Goal: Transaction & Acquisition: Purchase product/service

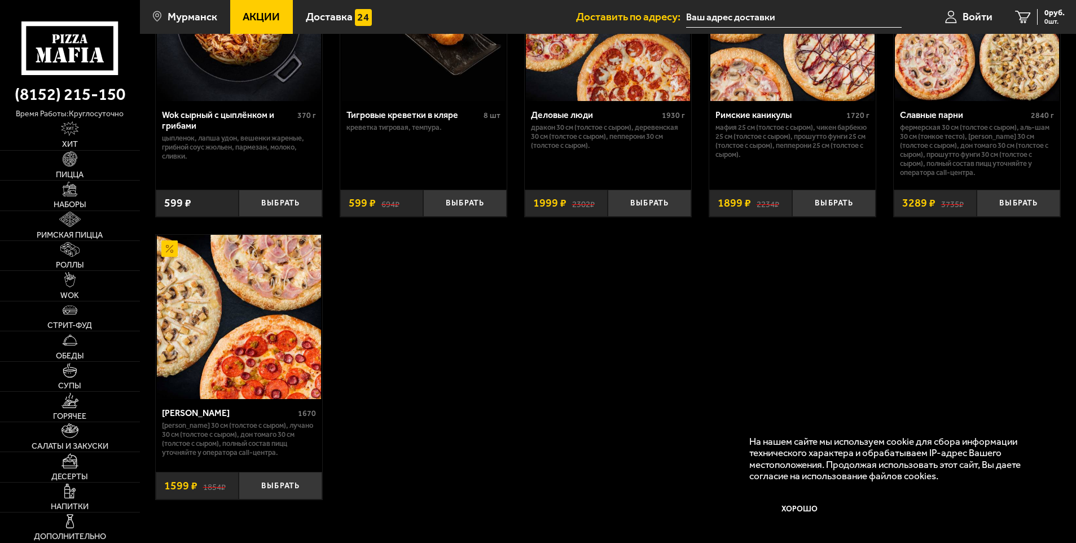
scroll to position [733, 0]
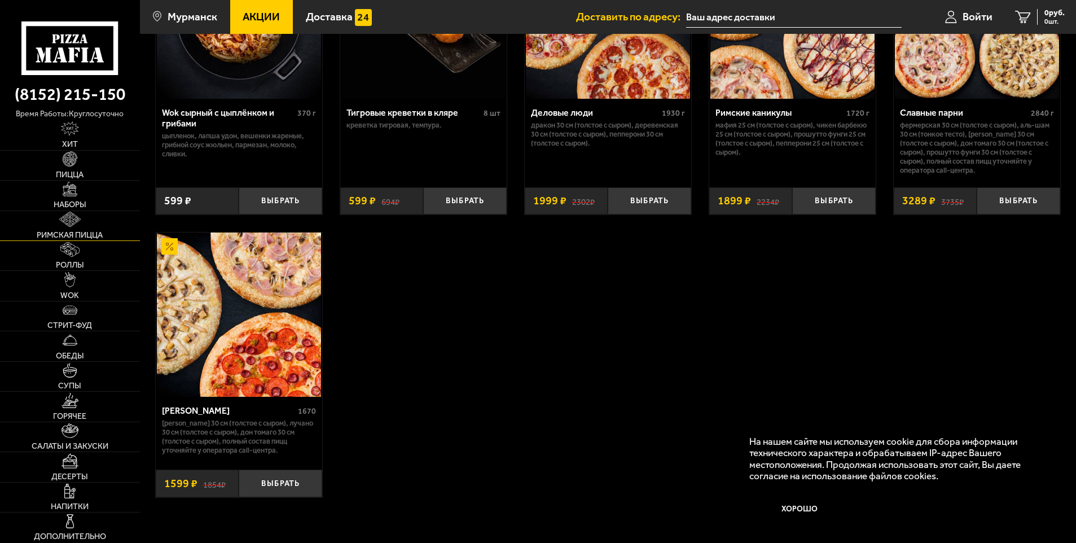
click at [100, 231] on span "Римская пицца" at bounding box center [70, 235] width 66 height 8
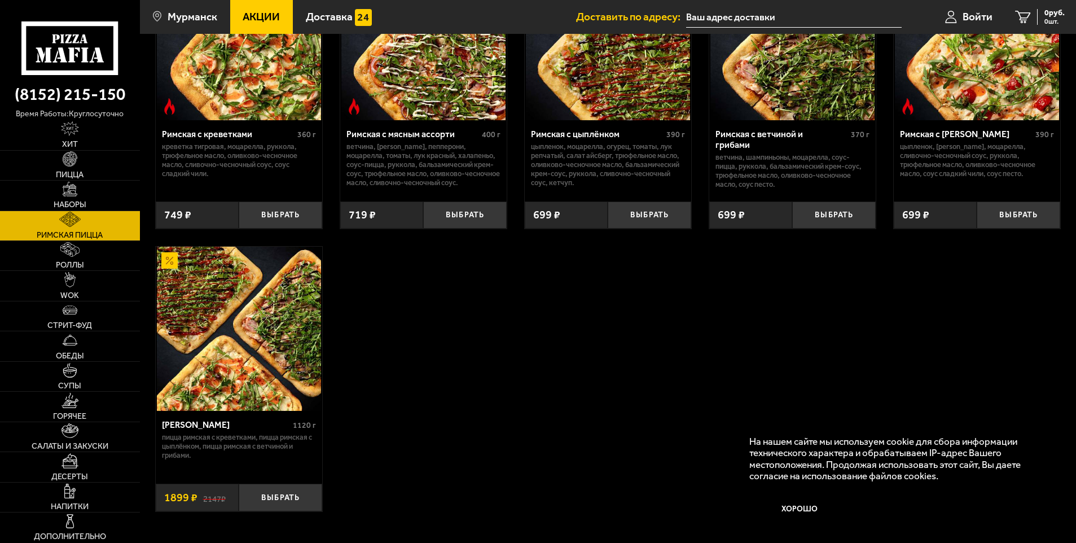
scroll to position [169, 0]
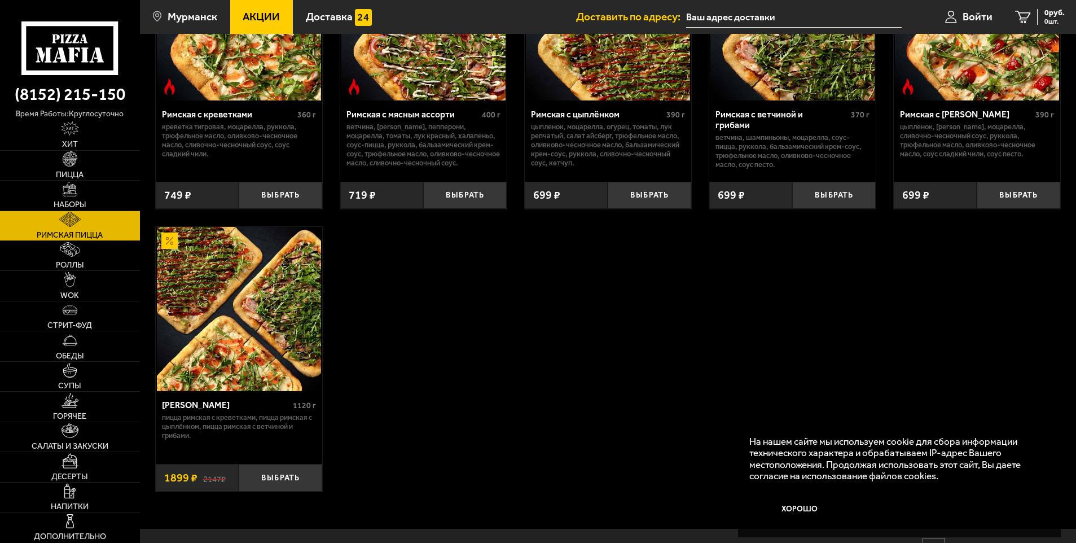
click at [218, 291] on img at bounding box center [239, 309] width 164 height 164
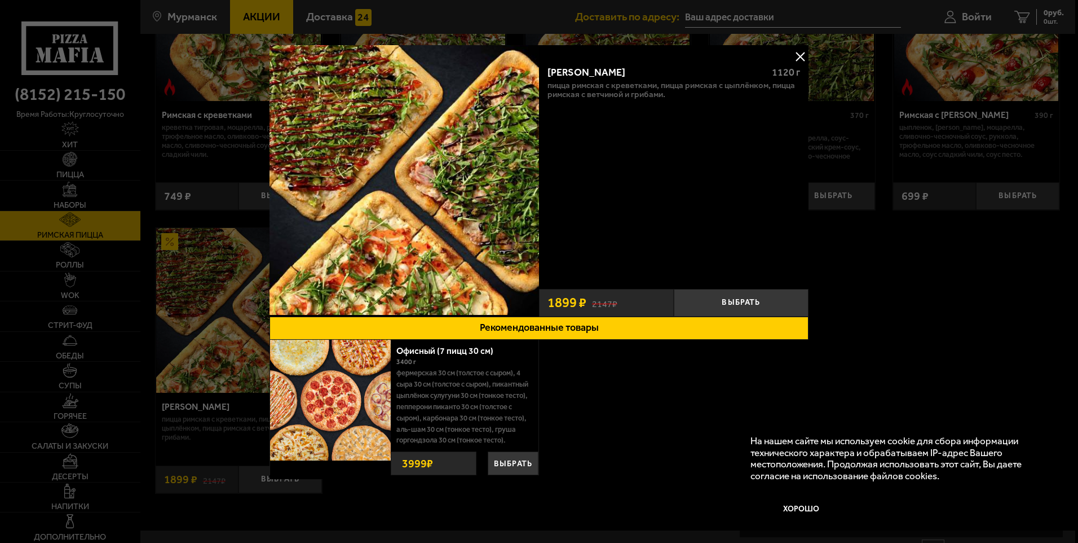
click at [796, 59] on button at bounding box center [800, 56] width 17 height 17
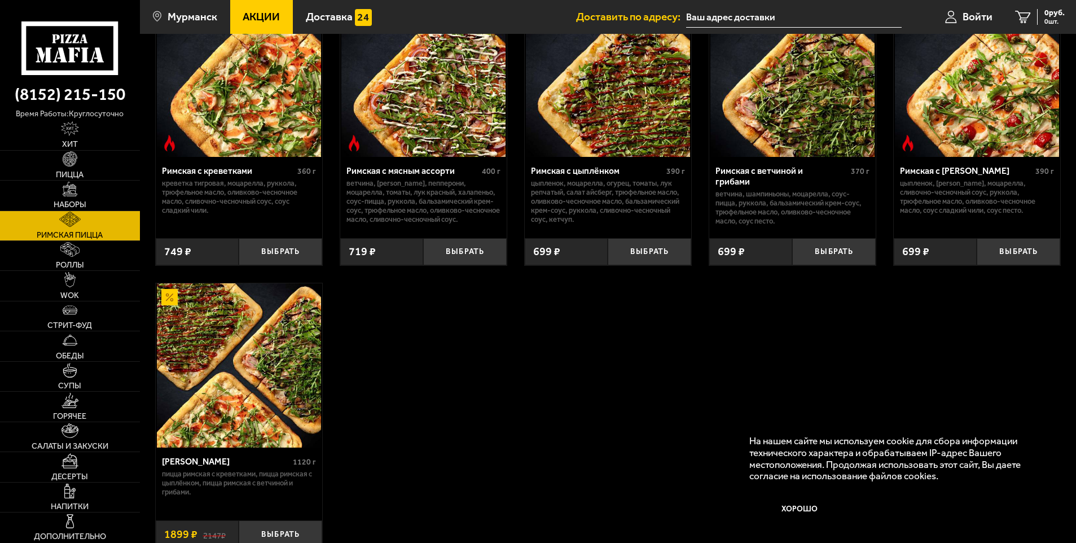
scroll to position [56, 0]
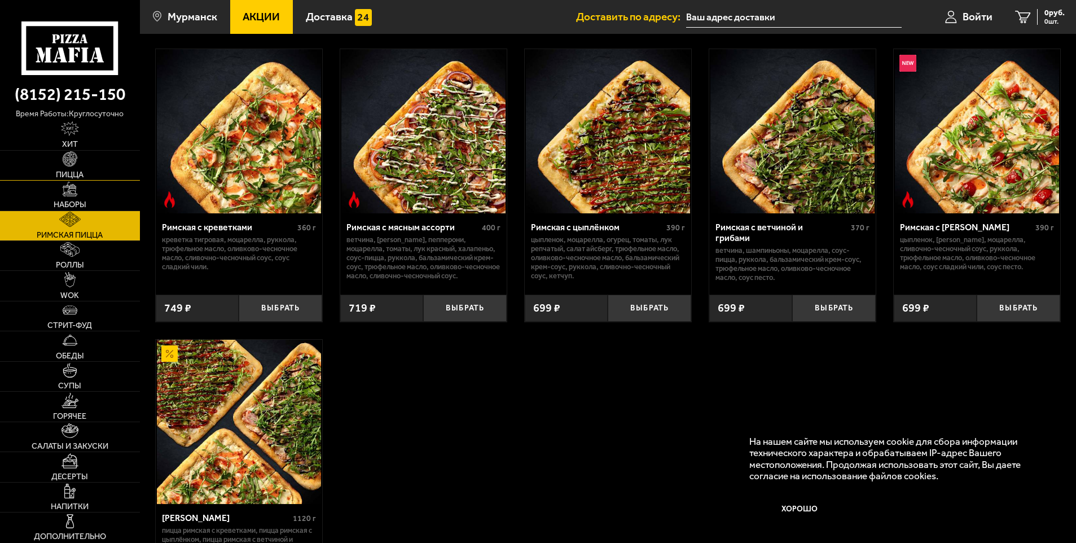
click at [82, 162] on link "Пицца" at bounding box center [70, 165] width 140 height 29
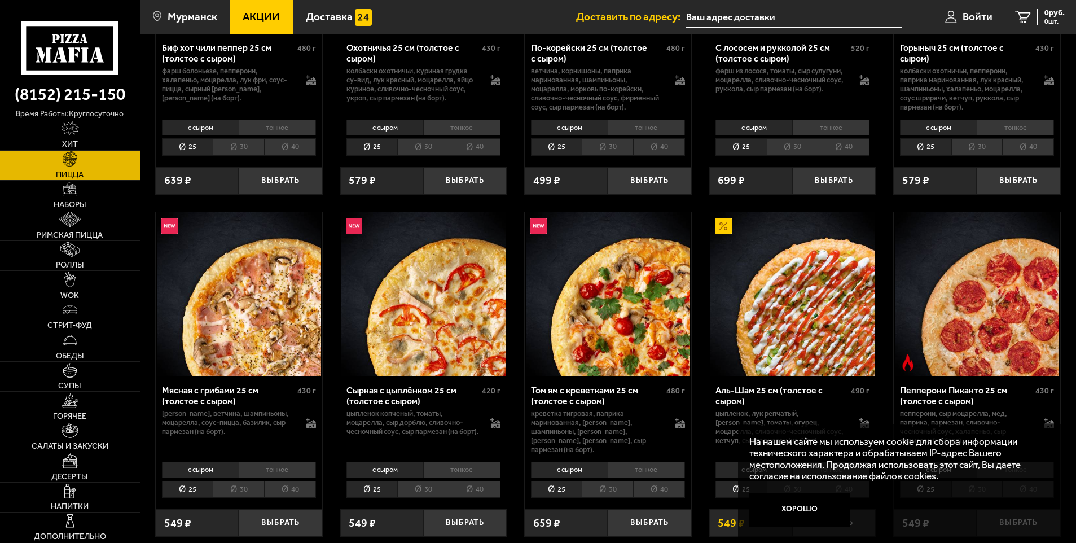
scroll to position [226, 0]
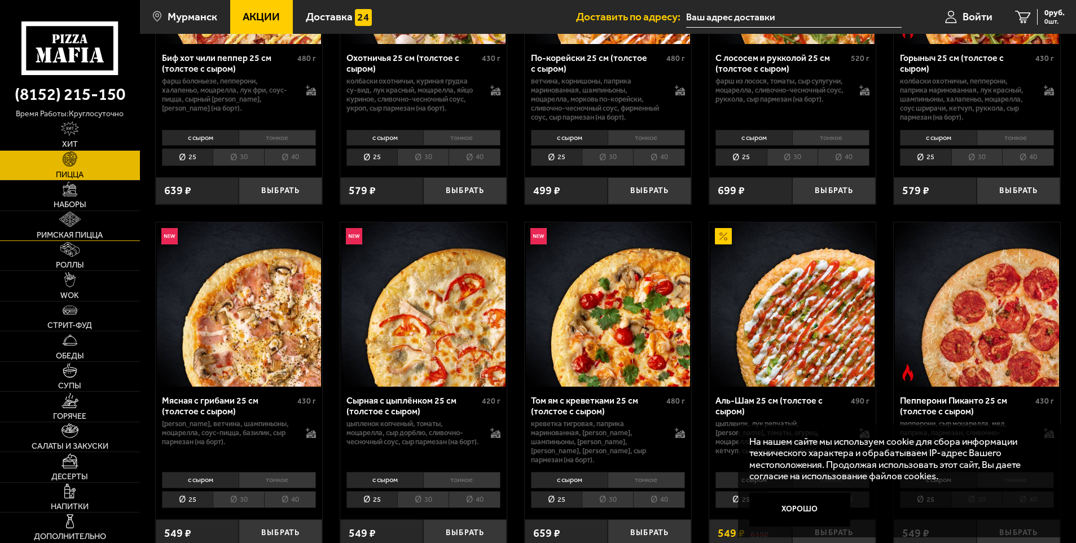
click at [111, 230] on link "Римская пицца" at bounding box center [70, 225] width 140 height 29
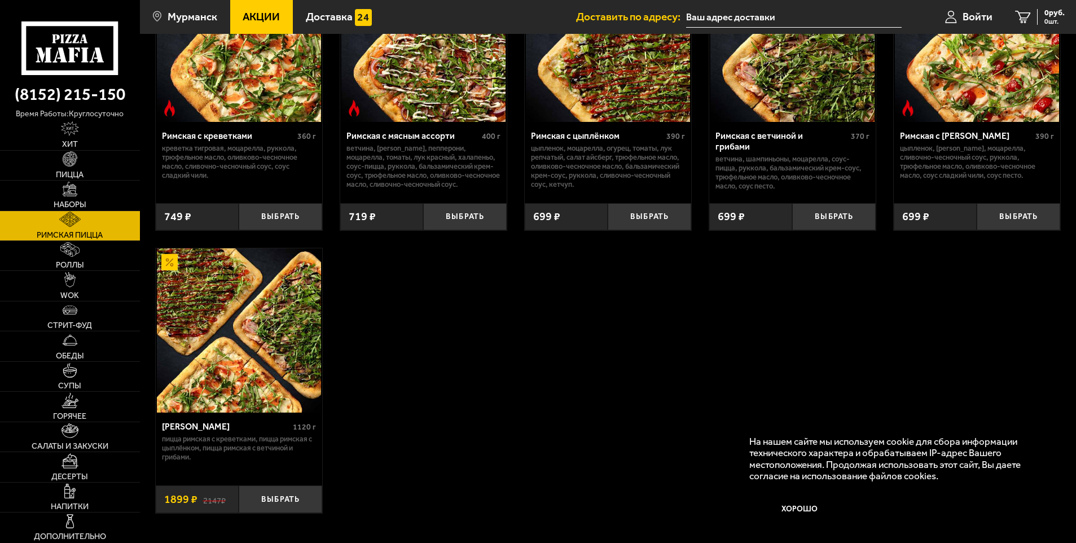
scroll to position [169, 0]
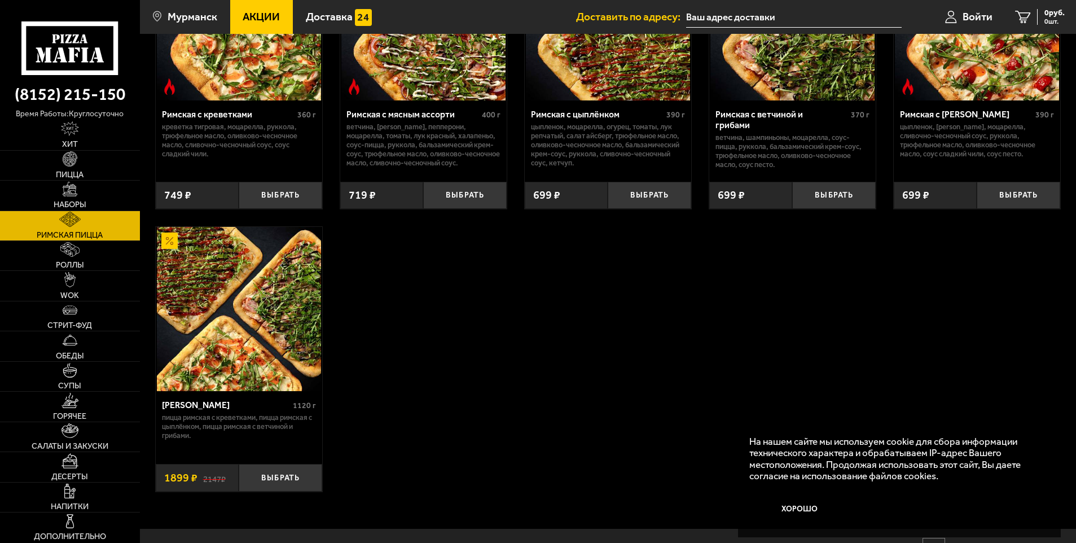
click at [271, 297] on img at bounding box center [239, 309] width 164 height 164
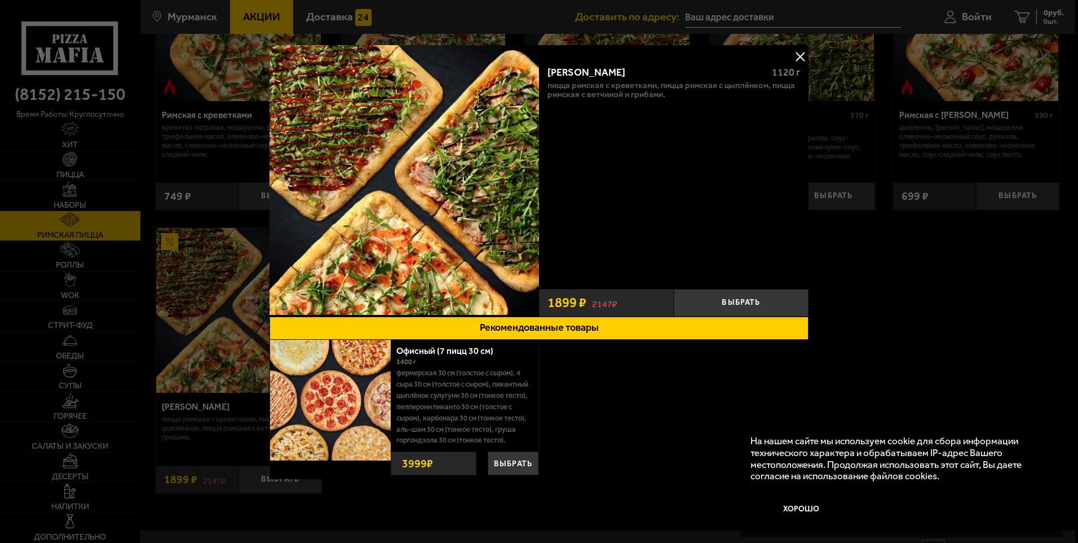
click at [799, 57] on button at bounding box center [800, 56] width 17 height 17
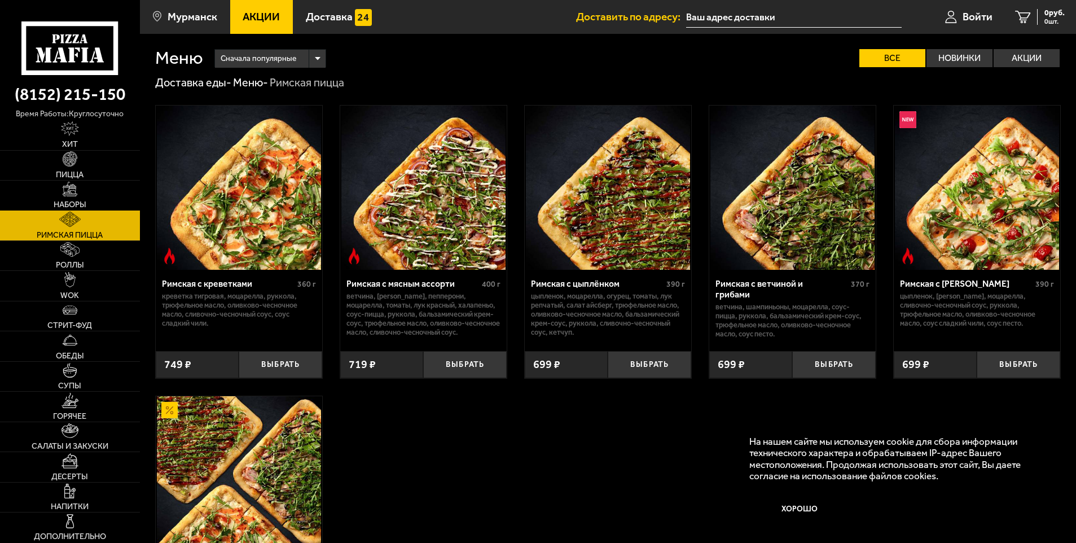
click at [77, 192] on img at bounding box center [70, 189] width 15 height 15
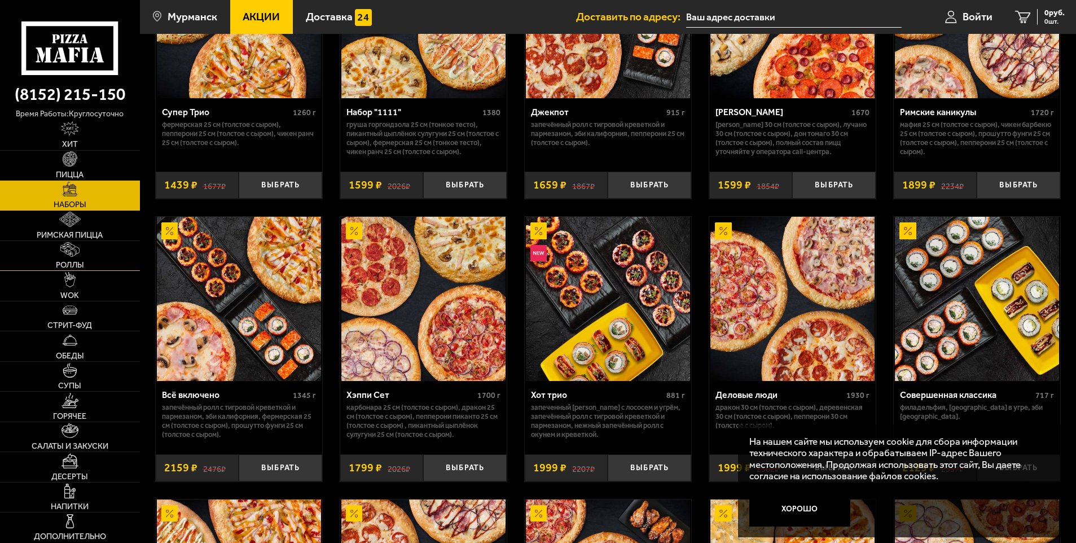
scroll to position [1015, 0]
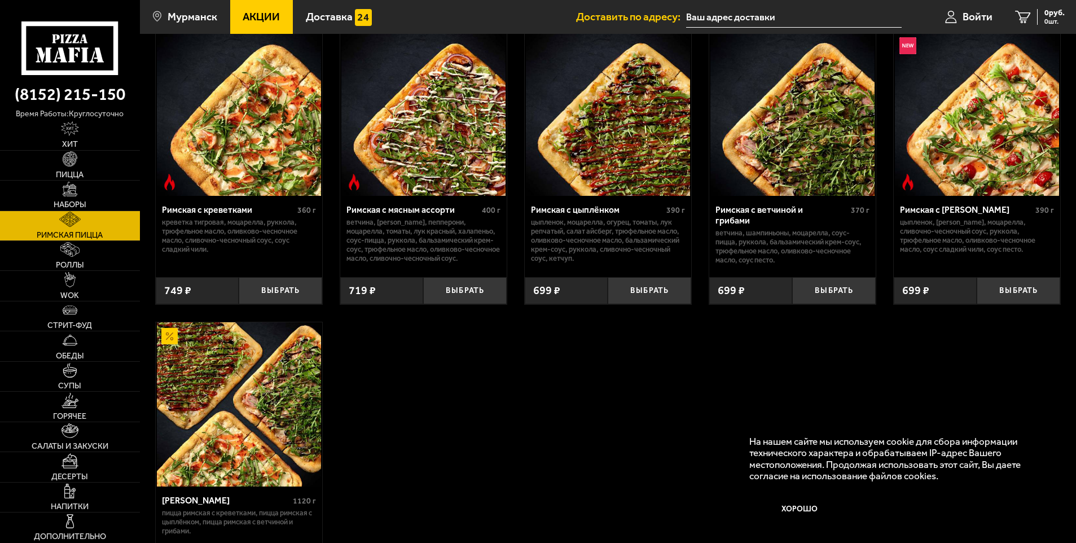
scroll to position [56, 0]
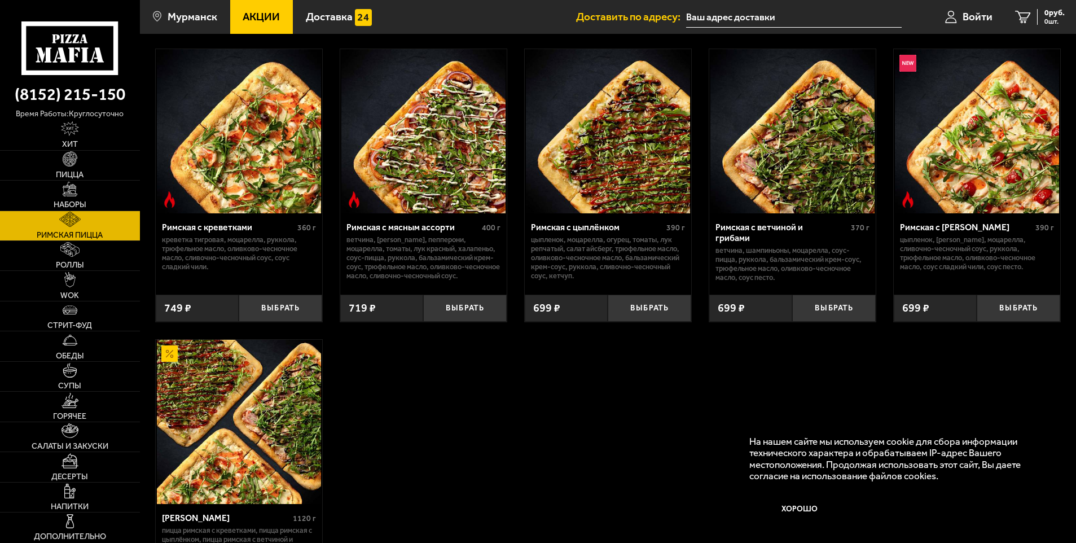
click at [446, 172] on img at bounding box center [423, 131] width 164 height 164
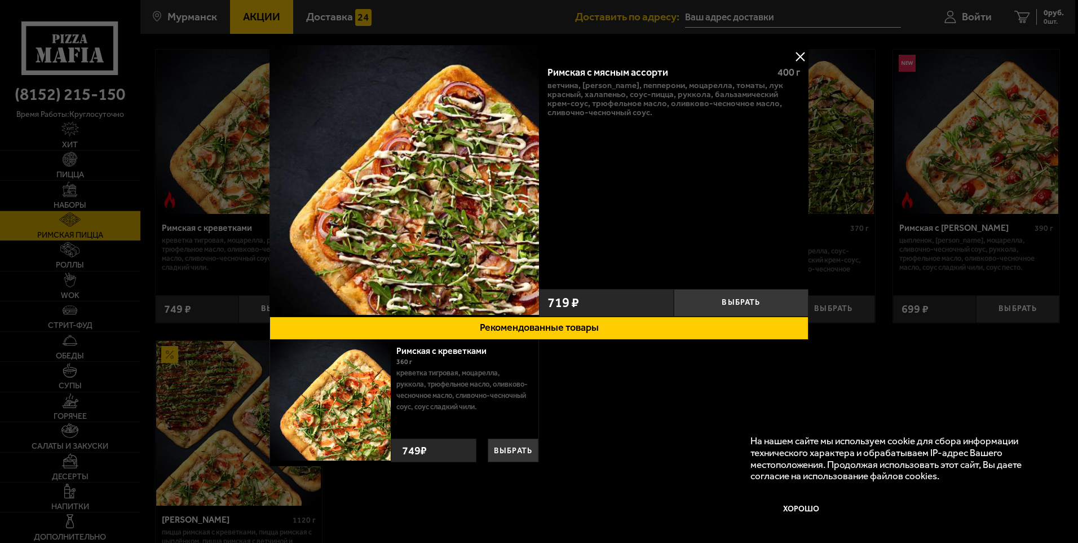
click at [800, 54] on button at bounding box center [800, 56] width 17 height 17
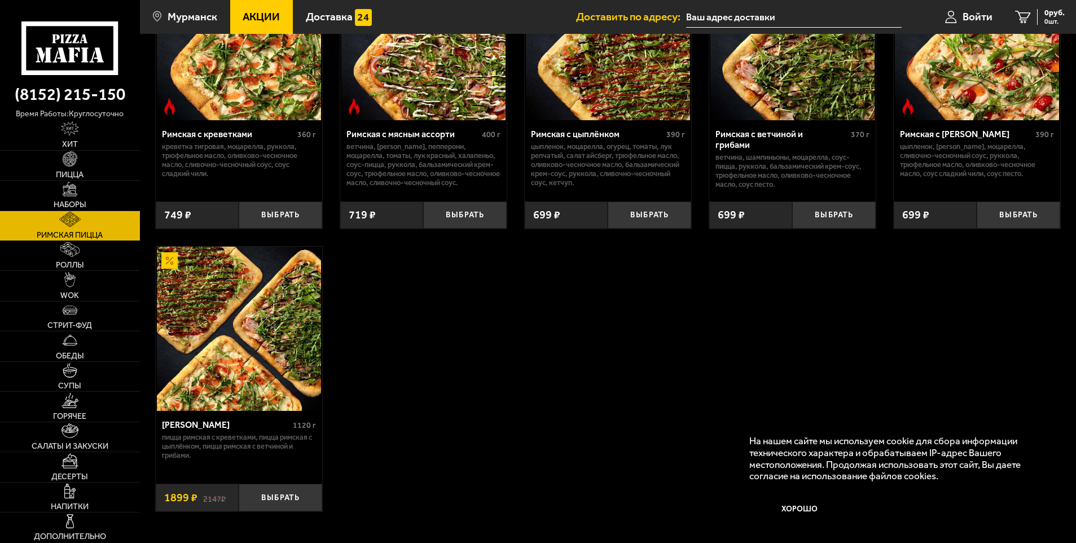
scroll to position [169, 0]
